Goal: Navigation & Orientation: Find specific page/section

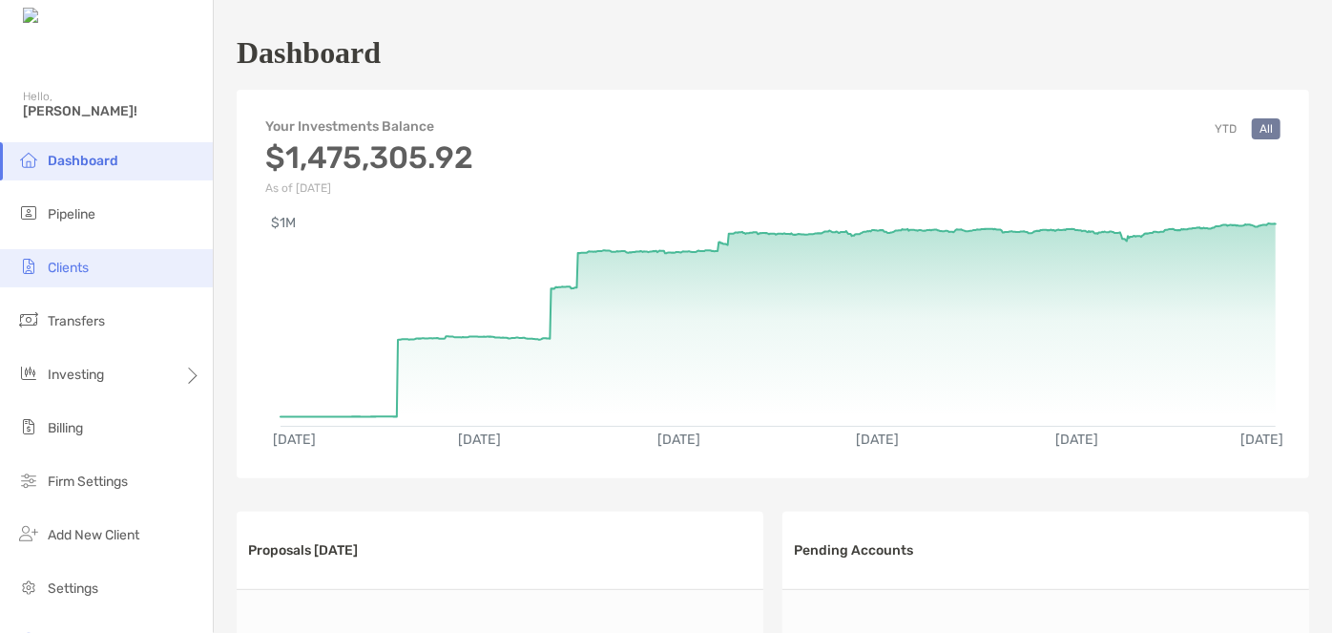
click at [68, 271] on span "Clients" at bounding box center [68, 268] width 41 height 16
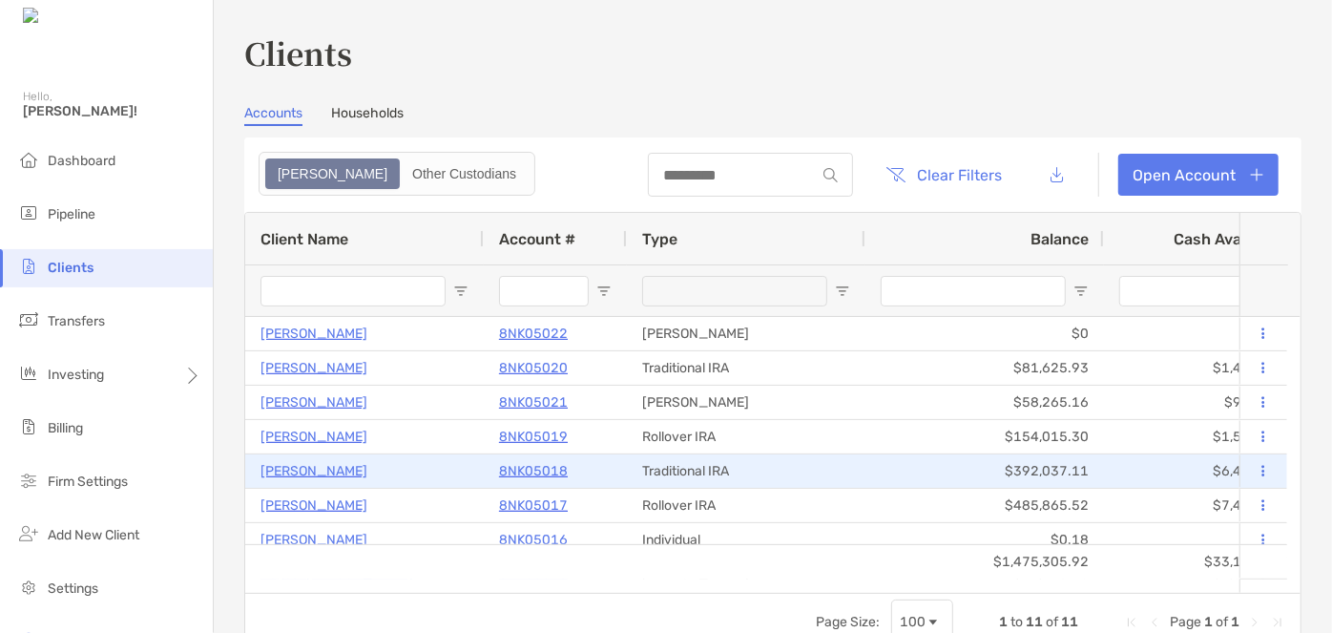
click at [354, 469] on p "[PERSON_NAME]" at bounding box center [314, 471] width 107 height 24
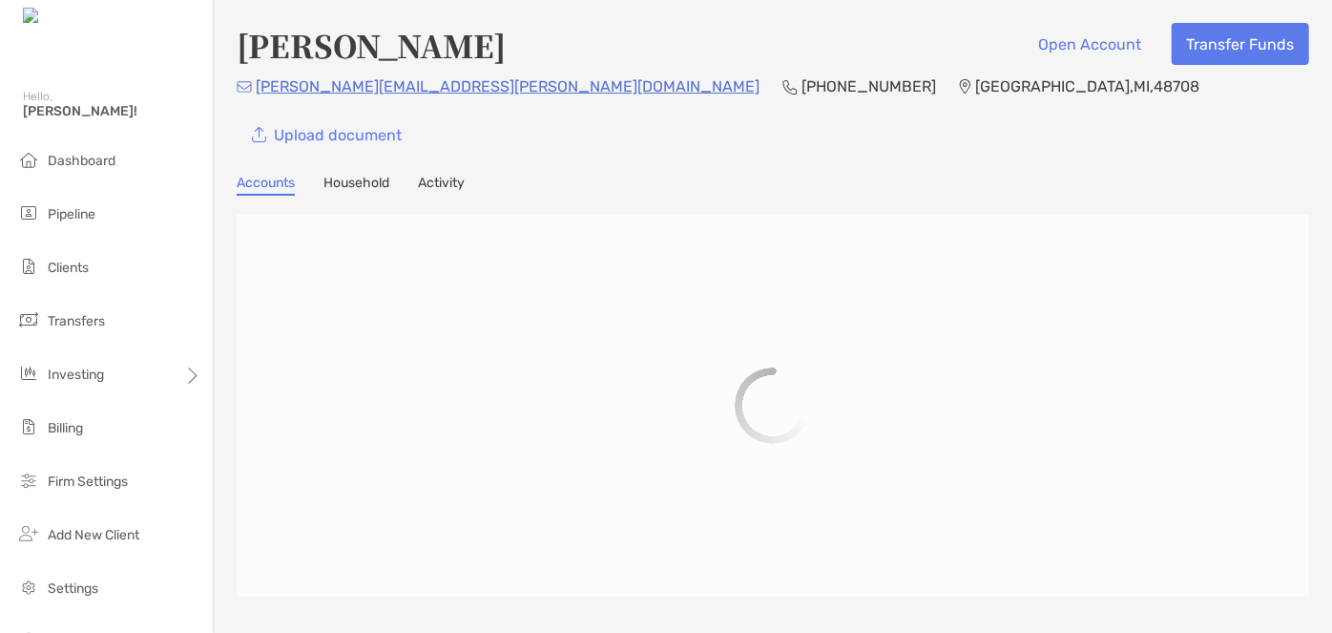
click at [344, 177] on link "Household" at bounding box center [357, 185] width 66 height 21
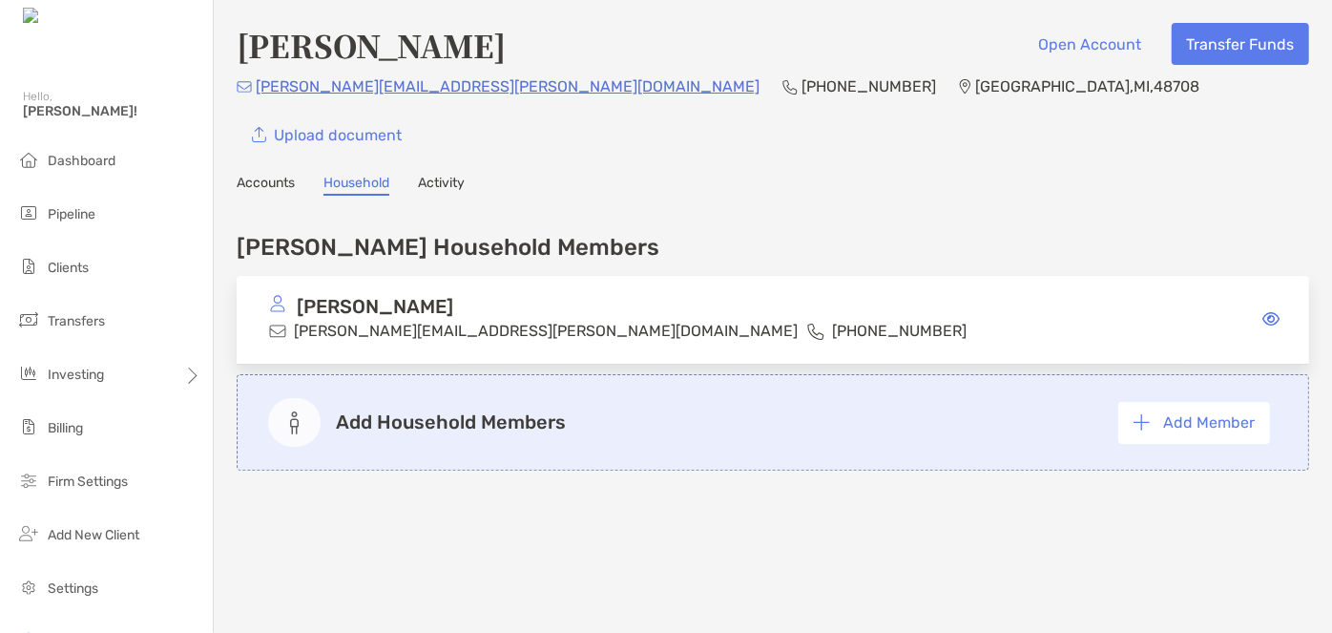
click at [264, 186] on link "Accounts" at bounding box center [266, 185] width 58 height 21
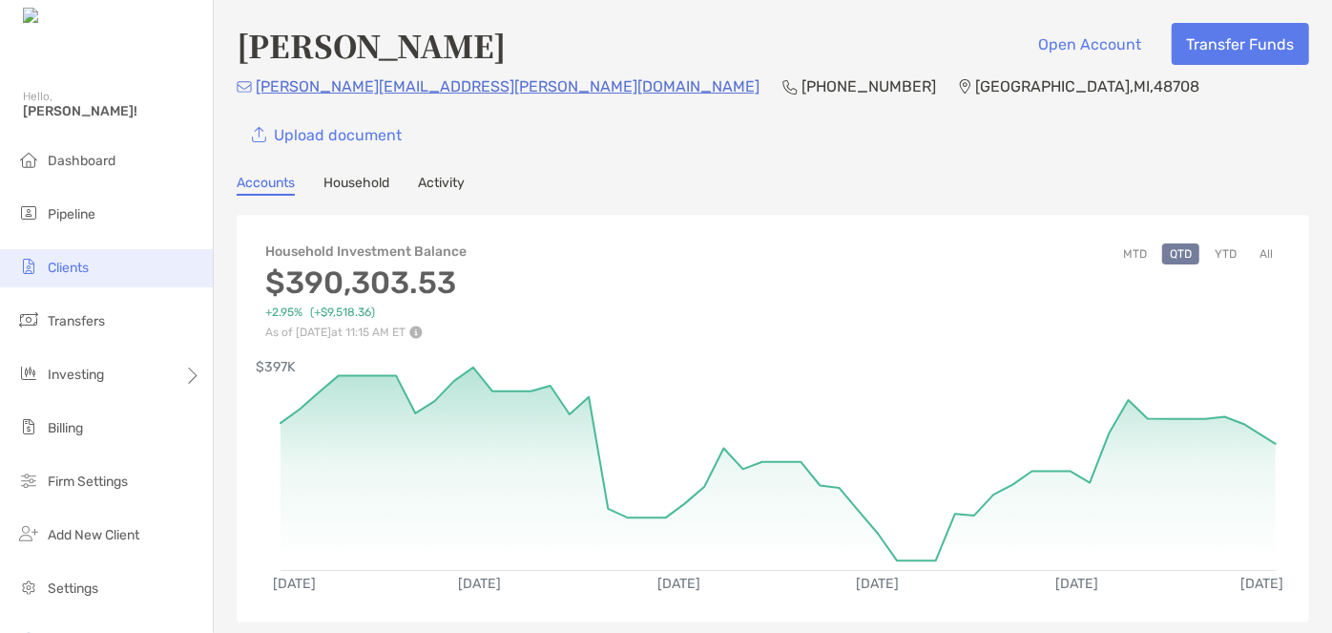
click at [83, 269] on span "Clients" at bounding box center [68, 268] width 41 height 16
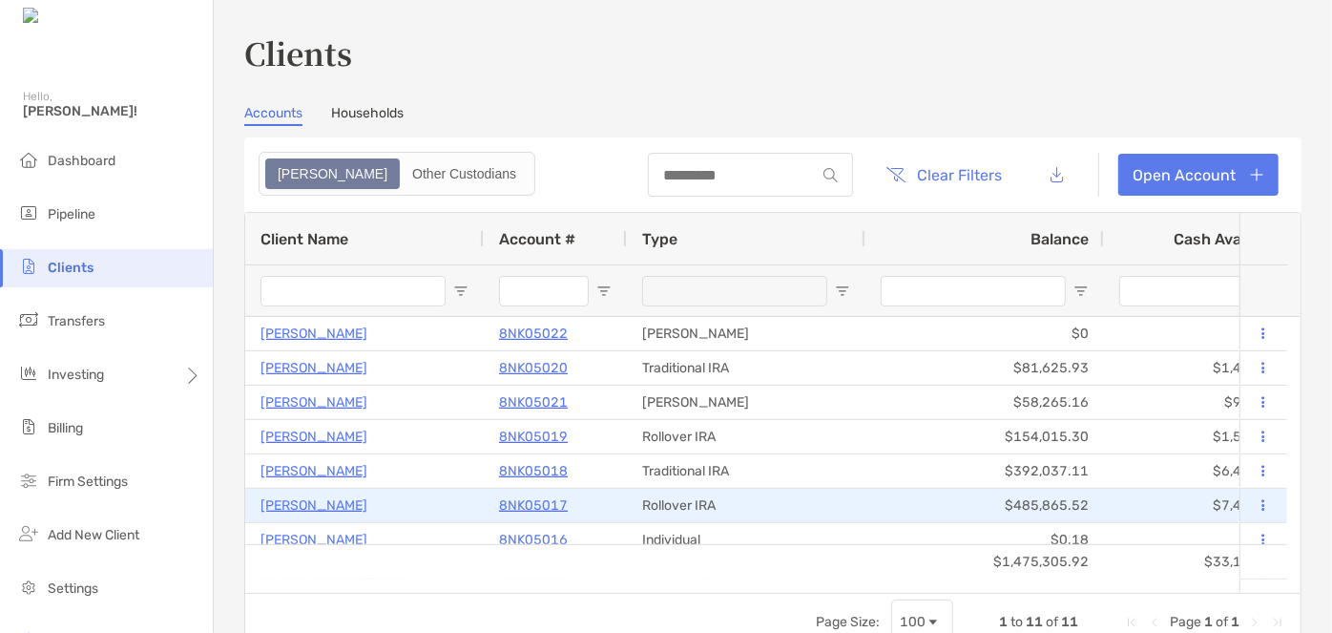
scroll to position [115, 0]
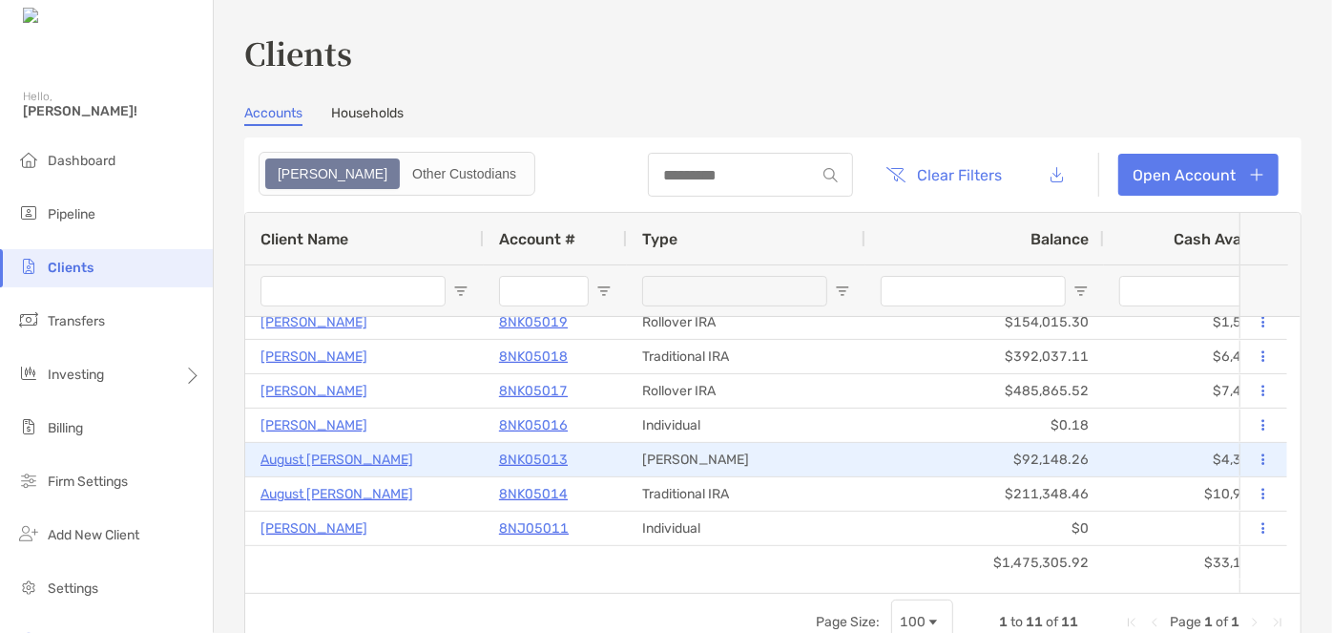
click at [318, 459] on p "August [PERSON_NAME]" at bounding box center [337, 460] width 153 height 24
